Goal: Task Accomplishment & Management: Complete application form

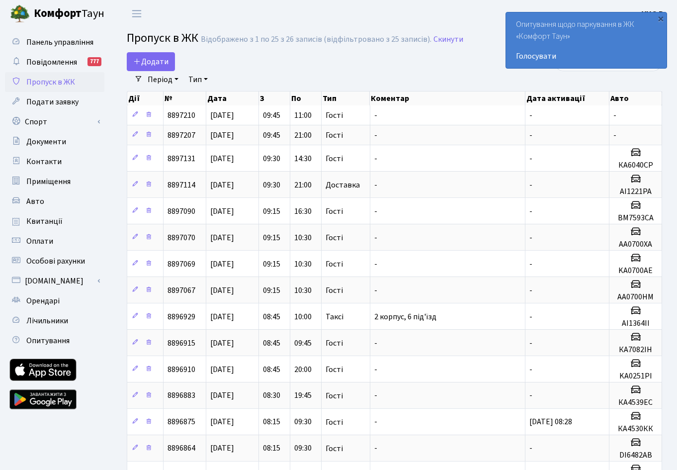
select select "25"
click at [151, 64] on span "Додати" at bounding box center [150, 61] width 35 height 11
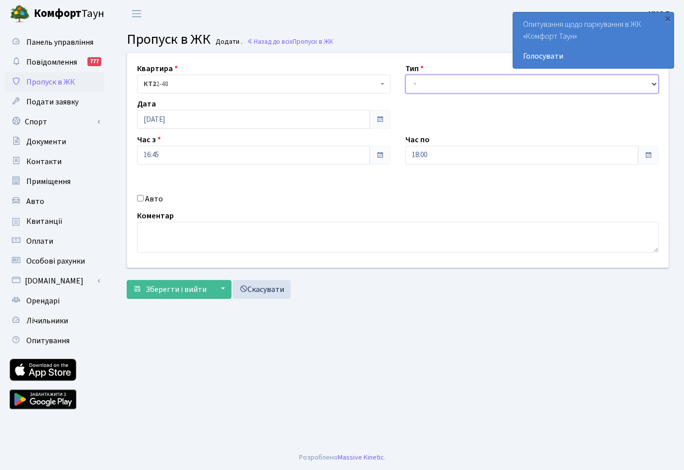
click at [655, 85] on select "- Доставка Таксі Гості Сервіс" at bounding box center [532, 84] width 253 height 19
select select "3"
click at [406, 75] on select "- Доставка Таксі Гості Сервіс" at bounding box center [532, 84] width 253 height 19
click at [649, 156] on span at bounding box center [649, 155] width 8 height 8
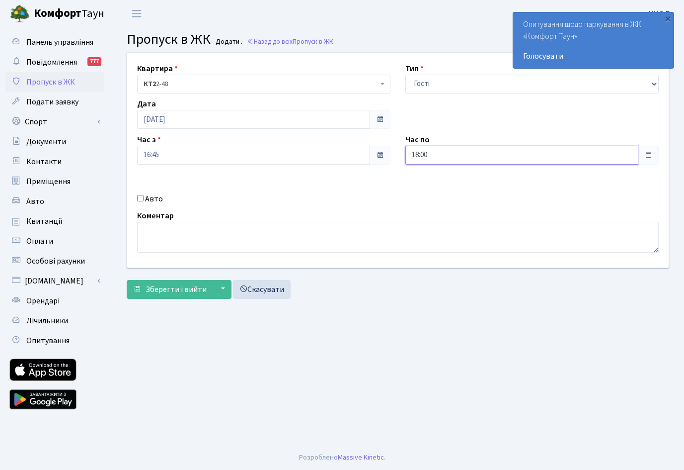
click at [457, 147] on input "18:00" at bounding box center [522, 155] width 233 height 19
click at [435, 186] on icon at bounding box center [432, 189] width 27 height 27
click at [435, 183] on icon at bounding box center [432, 189] width 27 height 27
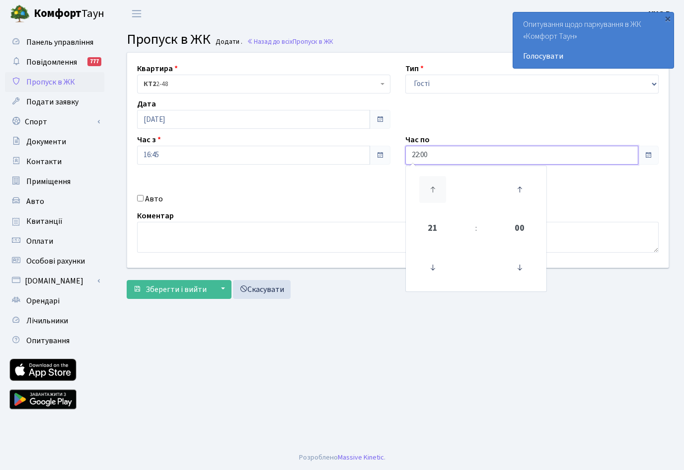
click at [435, 183] on icon at bounding box center [432, 189] width 27 height 27
click at [434, 263] on icon at bounding box center [432, 267] width 27 height 27
type input "22:00"
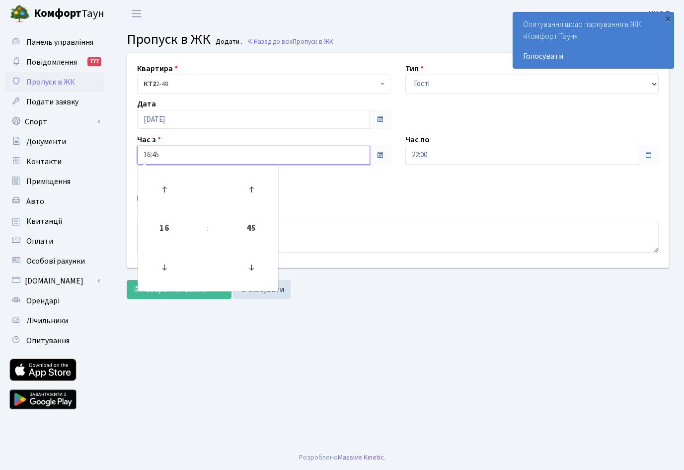
click at [177, 155] on input "16:45" at bounding box center [253, 155] width 233 height 19
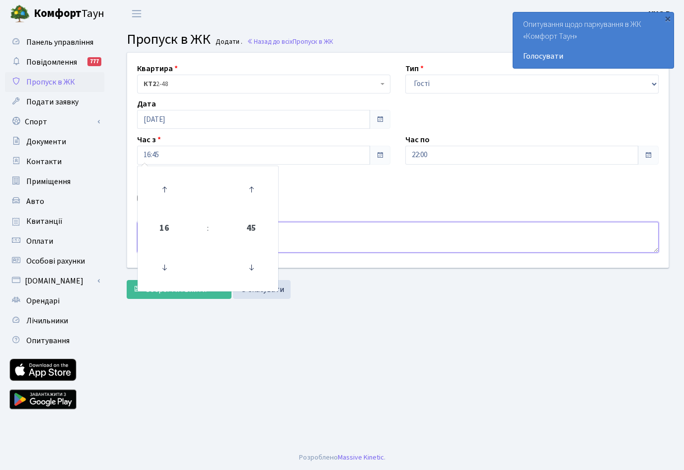
click at [350, 231] on textarea at bounding box center [398, 237] width 522 height 31
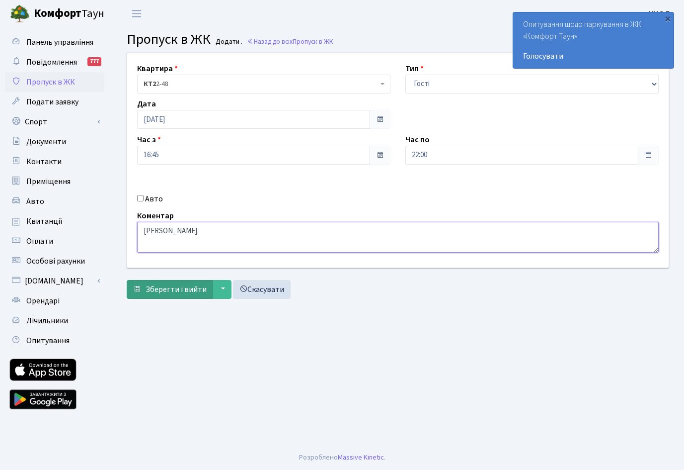
type textarea "[PERSON_NAME]"
click at [154, 289] on span "Зберегти і вийти" at bounding box center [176, 289] width 61 height 11
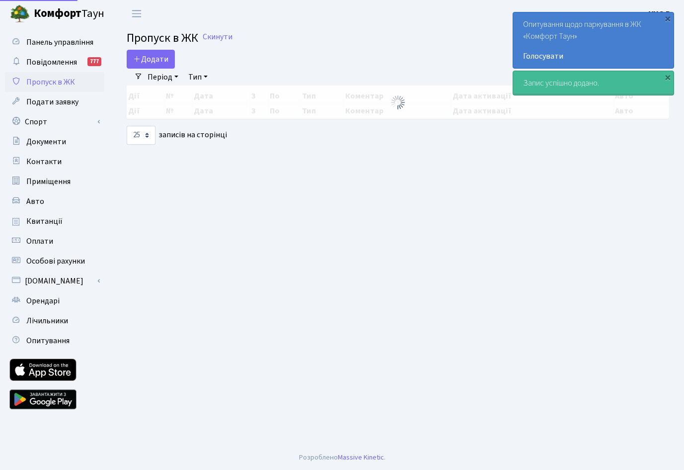
select select "25"
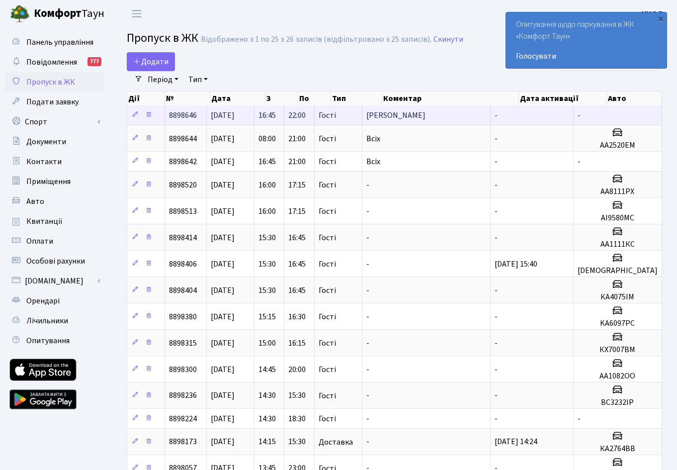
click at [188, 116] on span "8898646" at bounding box center [183, 115] width 28 height 11
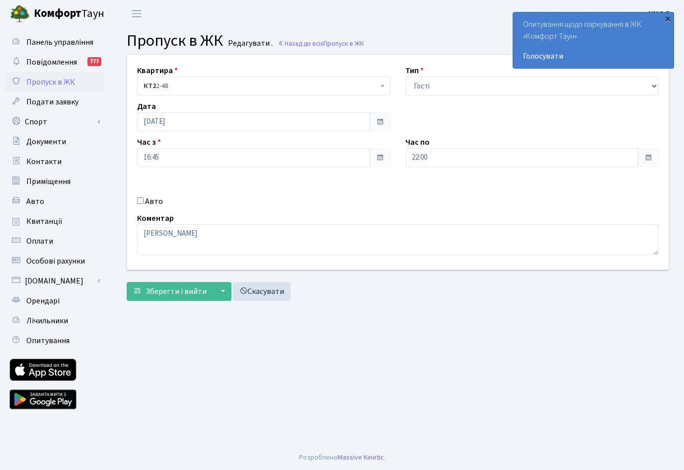
click at [666, 19] on div "×" at bounding box center [668, 18] width 10 height 10
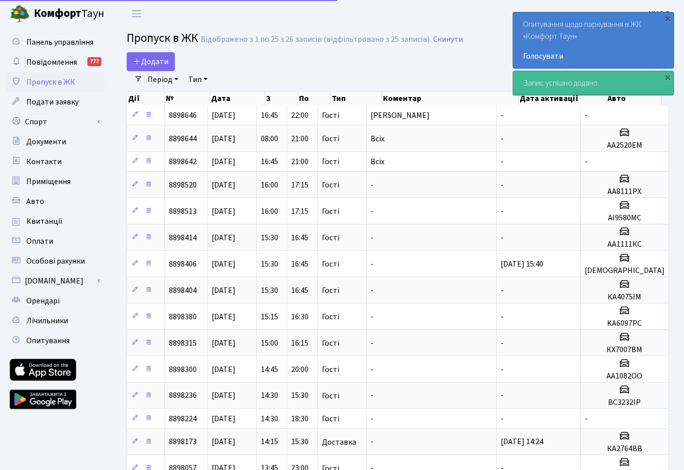
select select "25"
